Goal: Check status

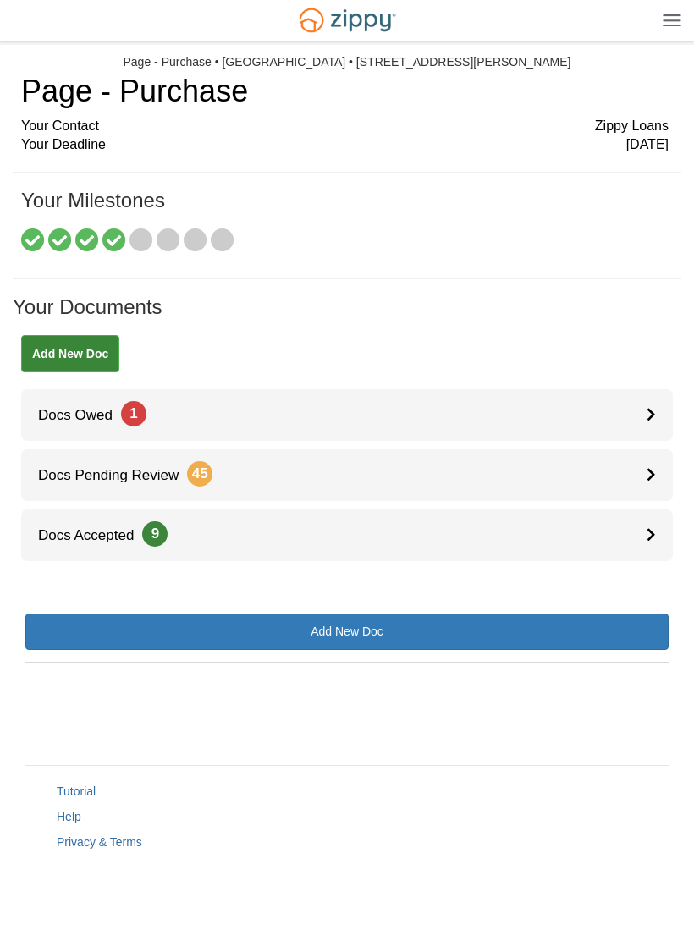
click at [82, 417] on span "Docs Owed 1" at bounding box center [83, 415] width 125 height 16
click at [134, 230] on icon at bounding box center [142, 241] width 24 height 24
click at [117, 229] on icon at bounding box center [114, 241] width 24 height 24
click at [131, 232] on icon at bounding box center [142, 241] width 24 height 24
click at [174, 241] on icon at bounding box center [169, 241] width 24 height 24
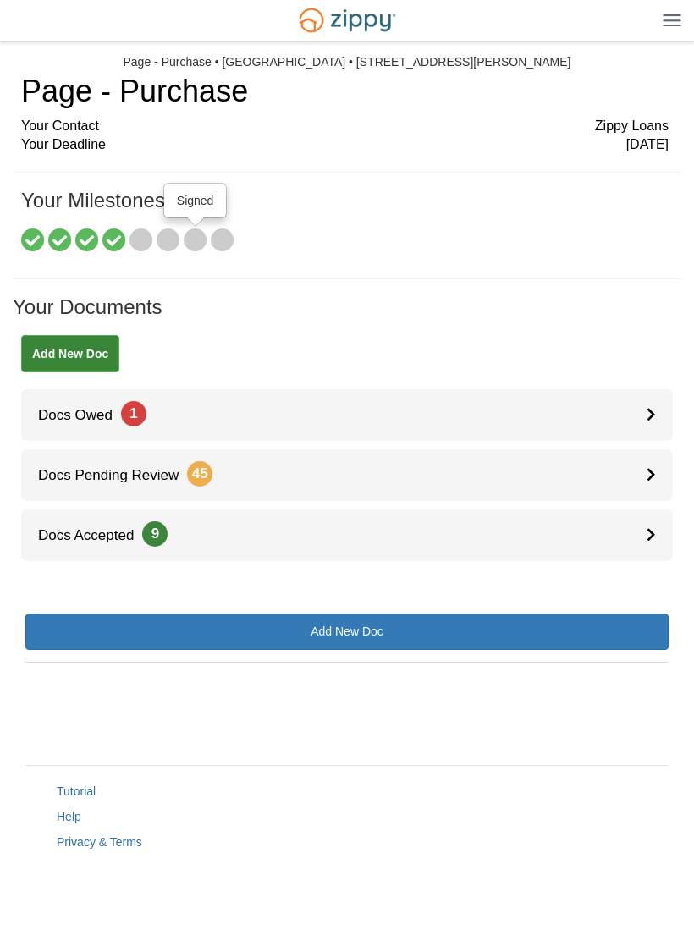
click at [201, 247] on icon at bounding box center [196, 241] width 24 height 24
click at [229, 240] on icon at bounding box center [223, 241] width 24 height 24
click at [139, 210] on div at bounding box center [140, 205] width 19 height 9
click at [170, 238] on icon at bounding box center [169, 241] width 24 height 24
click at [170, 237] on icon at bounding box center [169, 241] width 24 height 24
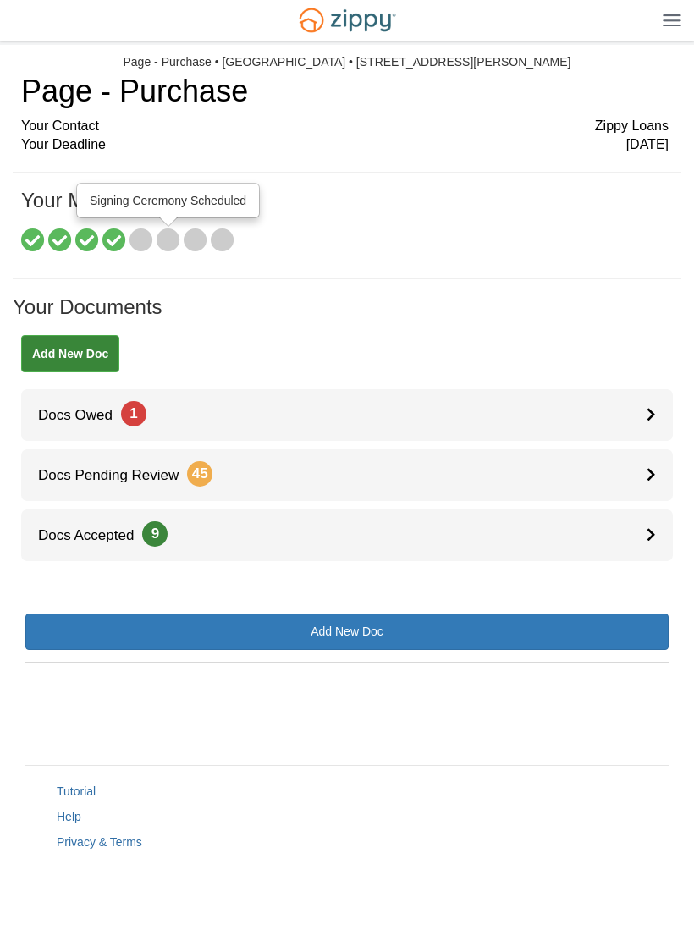
click at [225, 236] on icon at bounding box center [223, 241] width 24 height 24
click at [103, 233] on icon at bounding box center [114, 241] width 24 height 24
click at [146, 240] on icon at bounding box center [142, 241] width 24 height 24
click at [118, 245] on icon at bounding box center [114, 241] width 24 height 24
click at [35, 249] on icon at bounding box center [33, 241] width 24 height 24
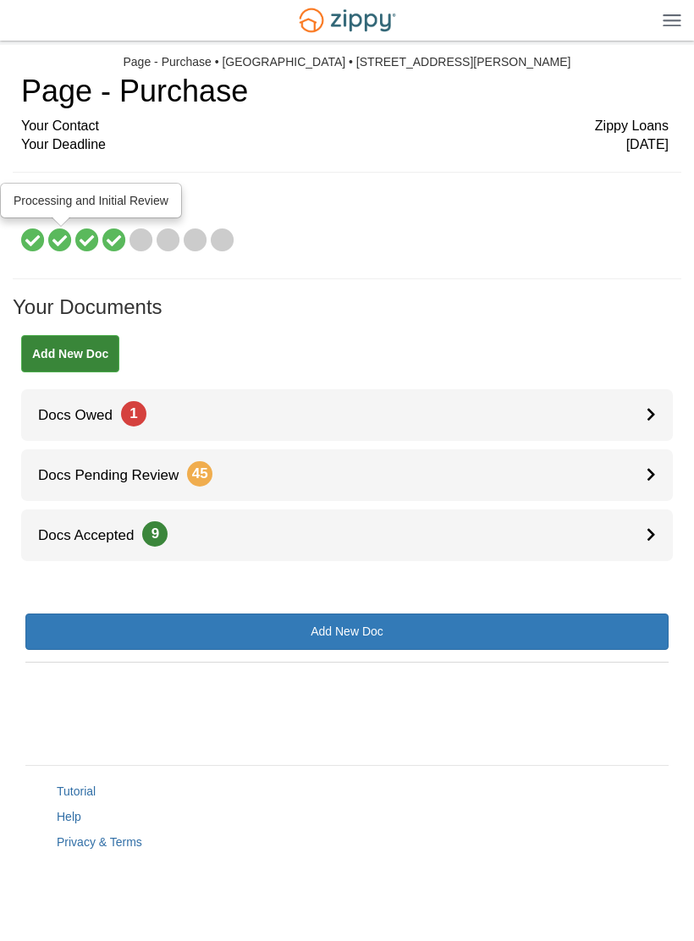
click at [57, 237] on icon at bounding box center [60, 241] width 24 height 24
click at [83, 239] on icon at bounding box center [87, 241] width 24 height 24
click at [124, 233] on icon at bounding box center [114, 241] width 24 height 24
click at [139, 232] on icon at bounding box center [142, 241] width 24 height 24
click at [170, 235] on icon at bounding box center [169, 241] width 24 height 24
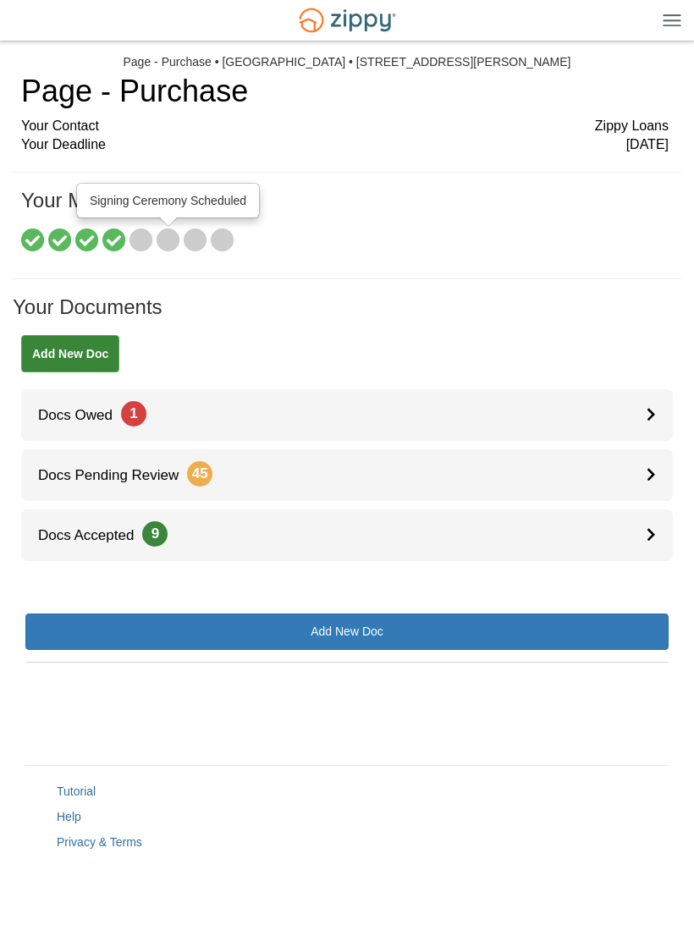
click at [217, 243] on icon at bounding box center [223, 241] width 24 height 24
click at [144, 242] on icon at bounding box center [142, 241] width 24 height 24
click at [163, 239] on icon at bounding box center [169, 241] width 24 height 24
click at [206, 244] on icon at bounding box center [196, 241] width 24 height 24
click at [79, 415] on span "Docs Owed 1" at bounding box center [83, 415] width 125 height 16
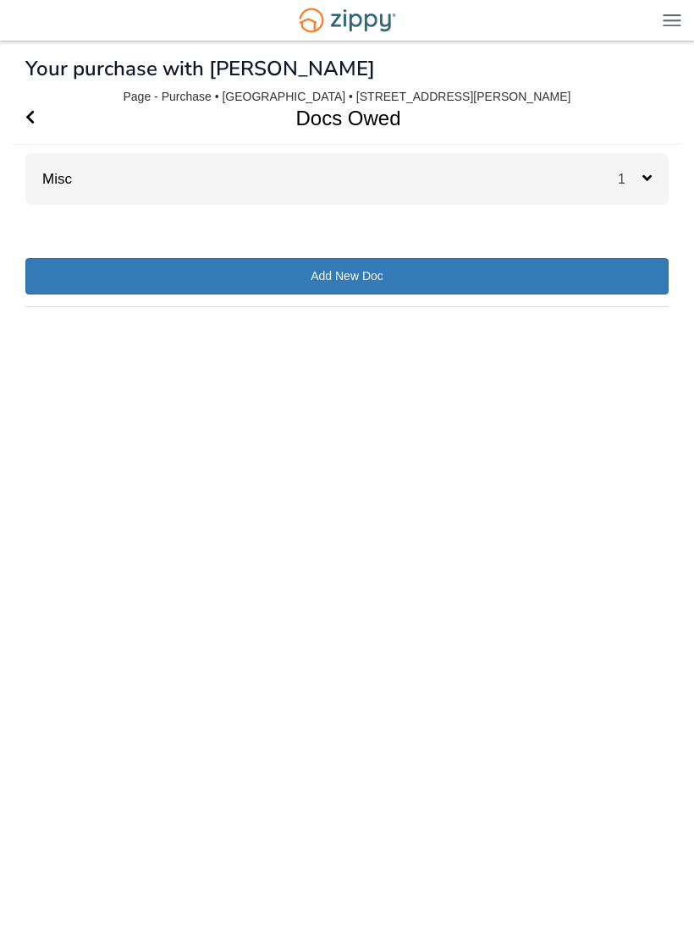
click at [70, 171] on link "Misc" at bounding box center [48, 179] width 47 height 16
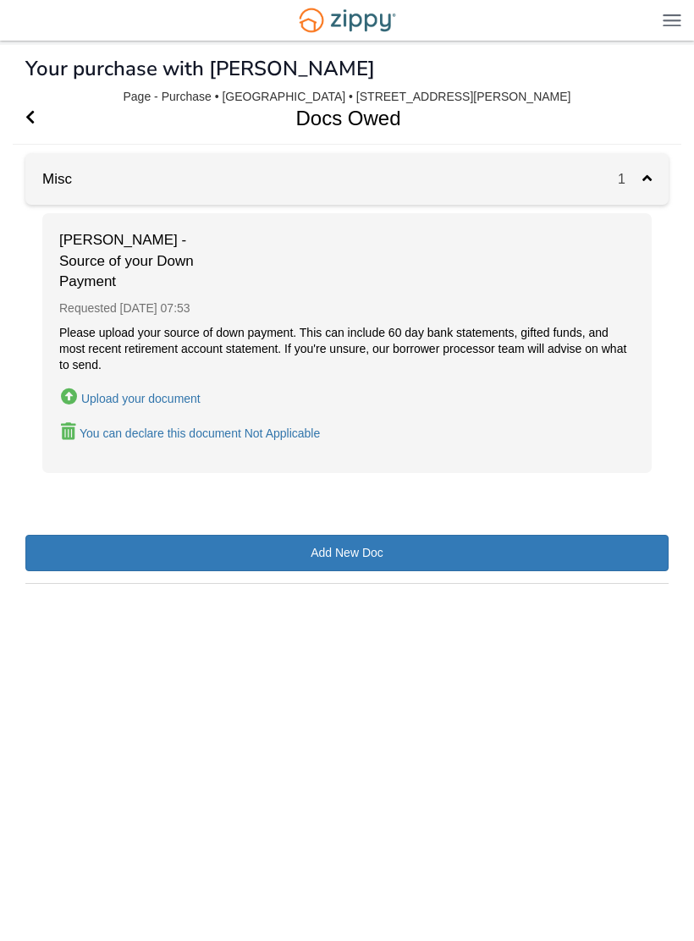
click at [32, 120] on icon "Go Back" at bounding box center [29, 116] width 9 height 15
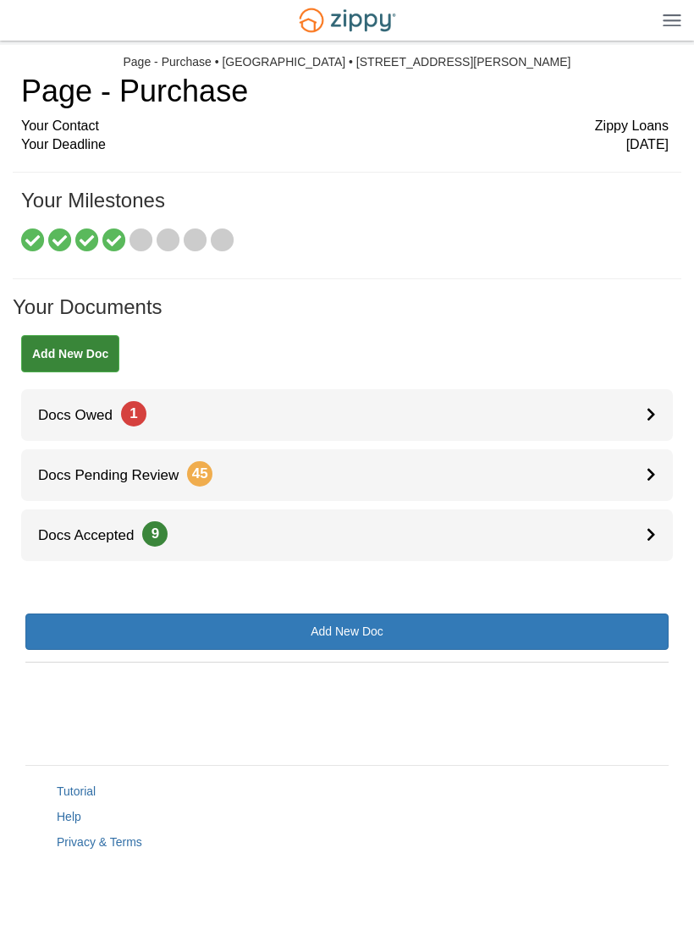
click at [0, 486] on html "[EMAIL_ADDRESS][DOMAIN_NAME] Logout" at bounding box center [347, 454] width 694 height 909
click at [124, 234] on icon at bounding box center [114, 241] width 24 height 24
click at [139, 238] on icon at bounding box center [142, 241] width 24 height 24
click at [91, 245] on icon at bounding box center [87, 241] width 24 height 24
click at [124, 232] on icon at bounding box center [114, 241] width 24 height 24
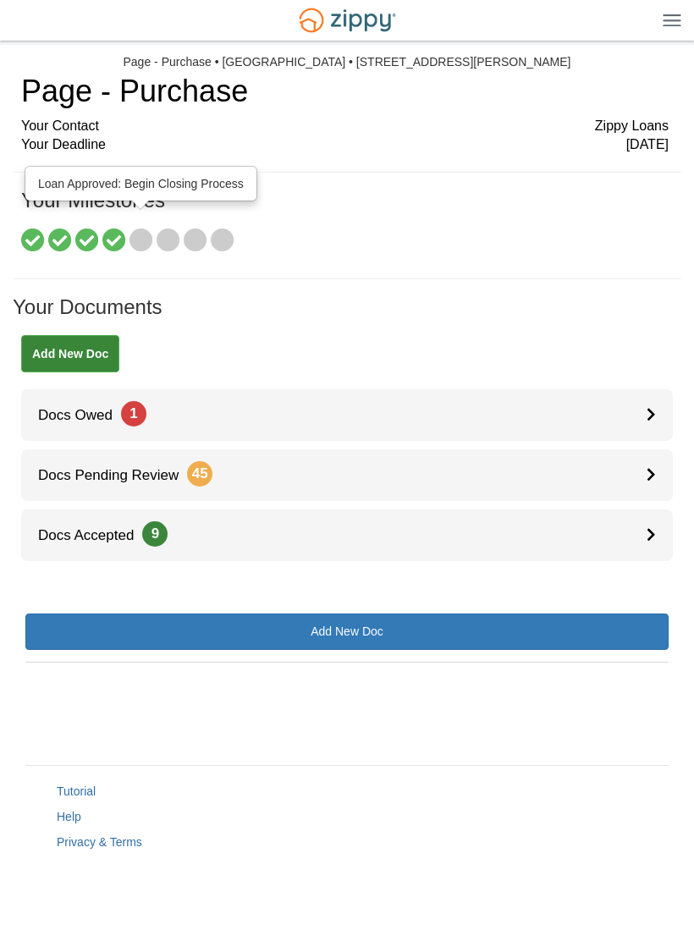
click at [153, 234] on icon at bounding box center [142, 241] width 24 height 24
click at [185, 235] on icon at bounding box center [196, 241] width 24 height 24
click at [233, 242] on icon at bounding box center [223, 241] width 24 height 24
click at [174, 231] on icon at bounding box center [169, 241] width 24 height 24
click at [119, 239] on icon at bounding box center [114, 241] width 24 height 24
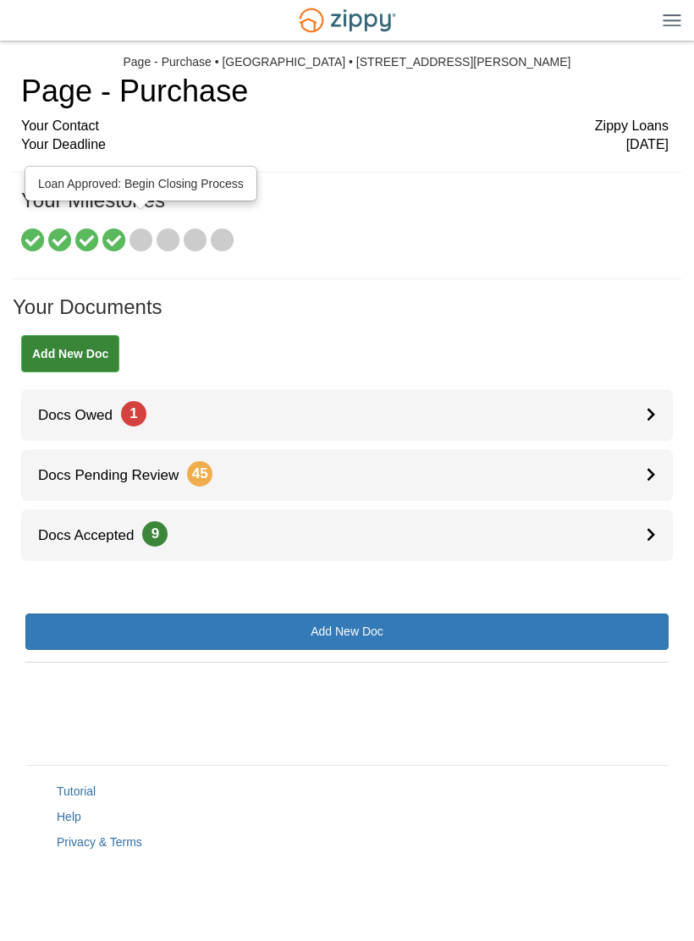
click at [146, 239] on icon at bounding box center [142, 241] width 24 height 24
